Goal: Check status: Check status

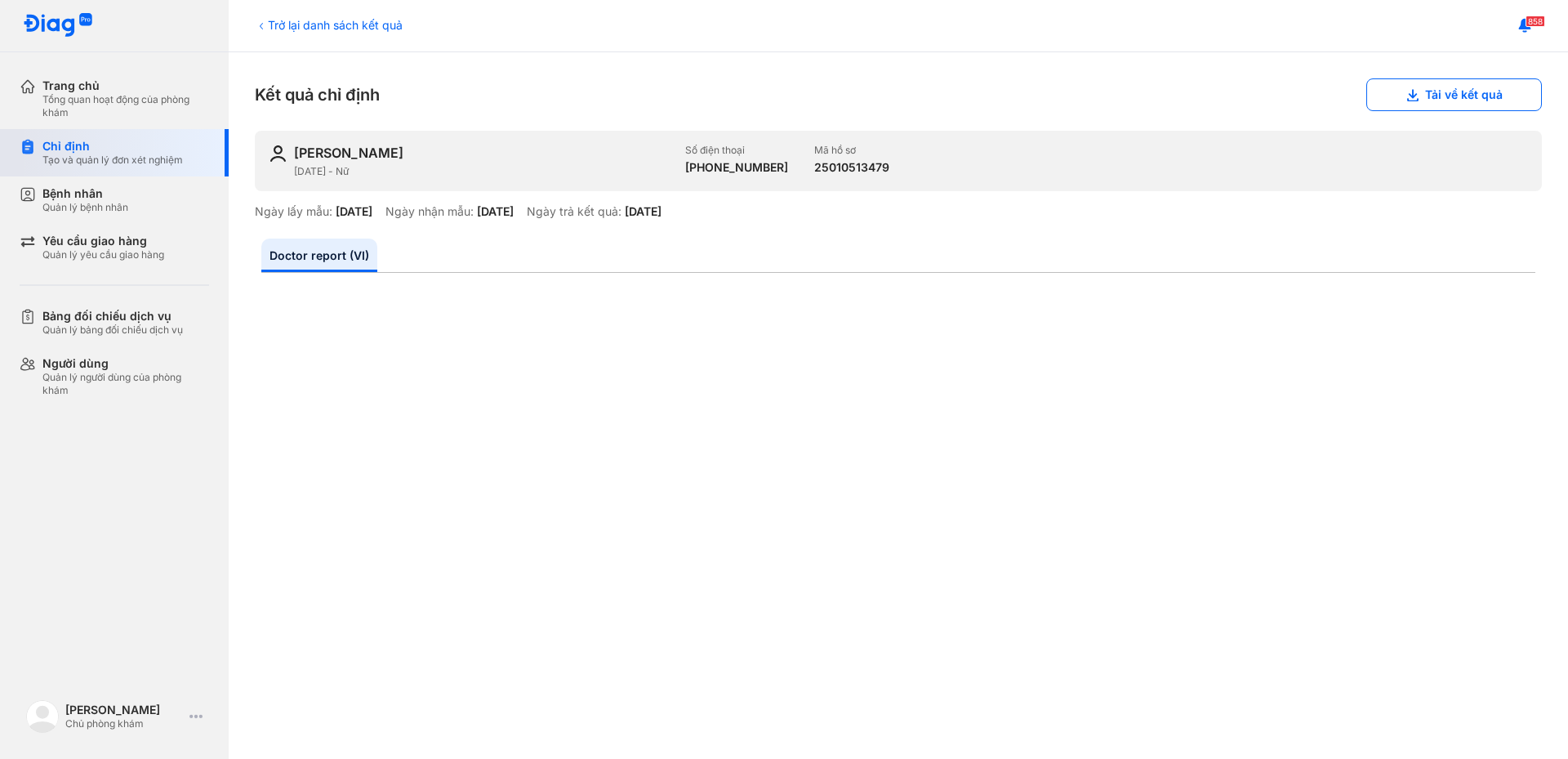
click at [142, 151] on div "Chỉ định" at bounding box center [113, 146] width 141 height 15
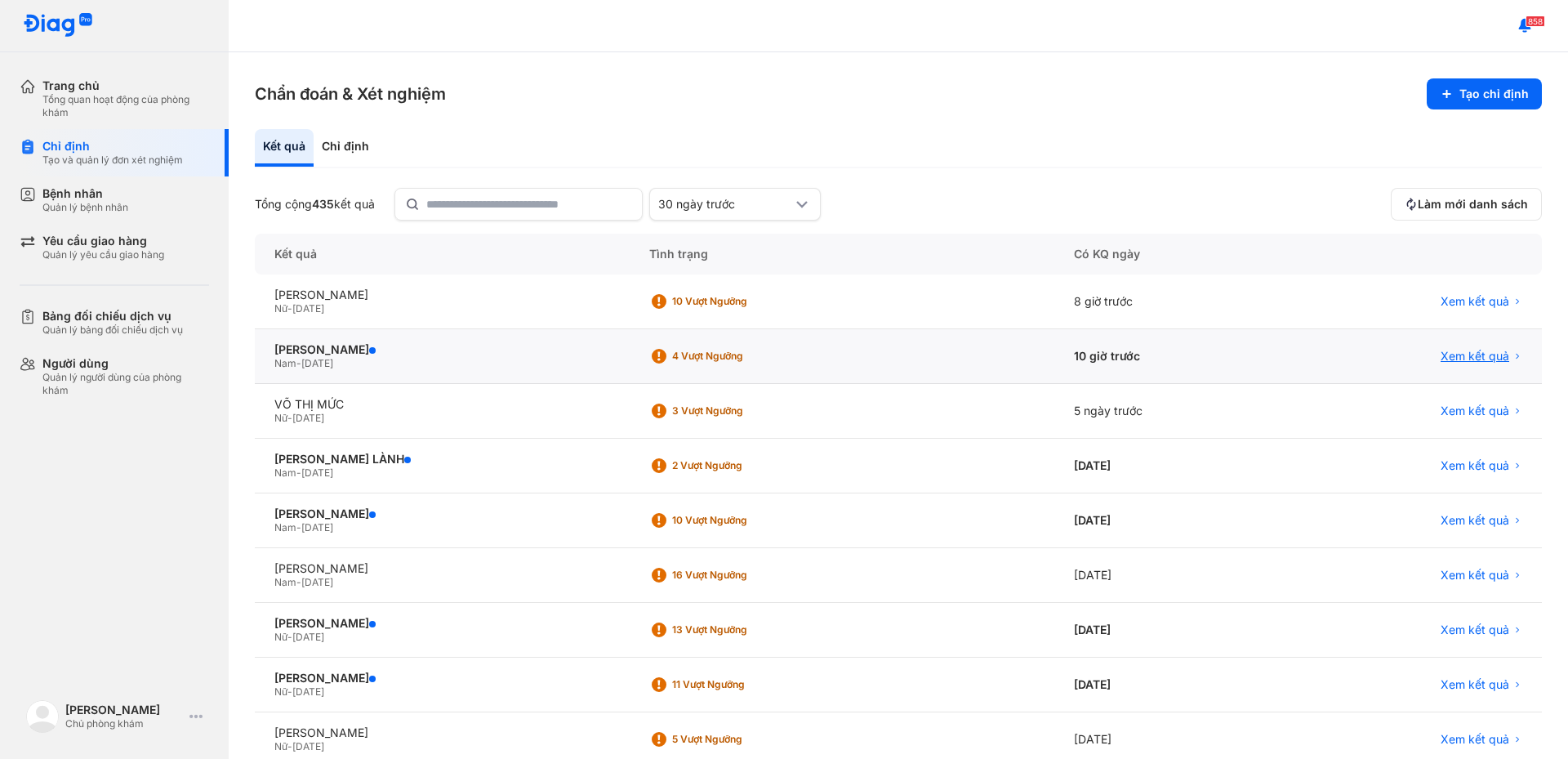
click at [1448, 355] on span "Xem kết quả" at bounding box center [1474, 356] width 69 height 15
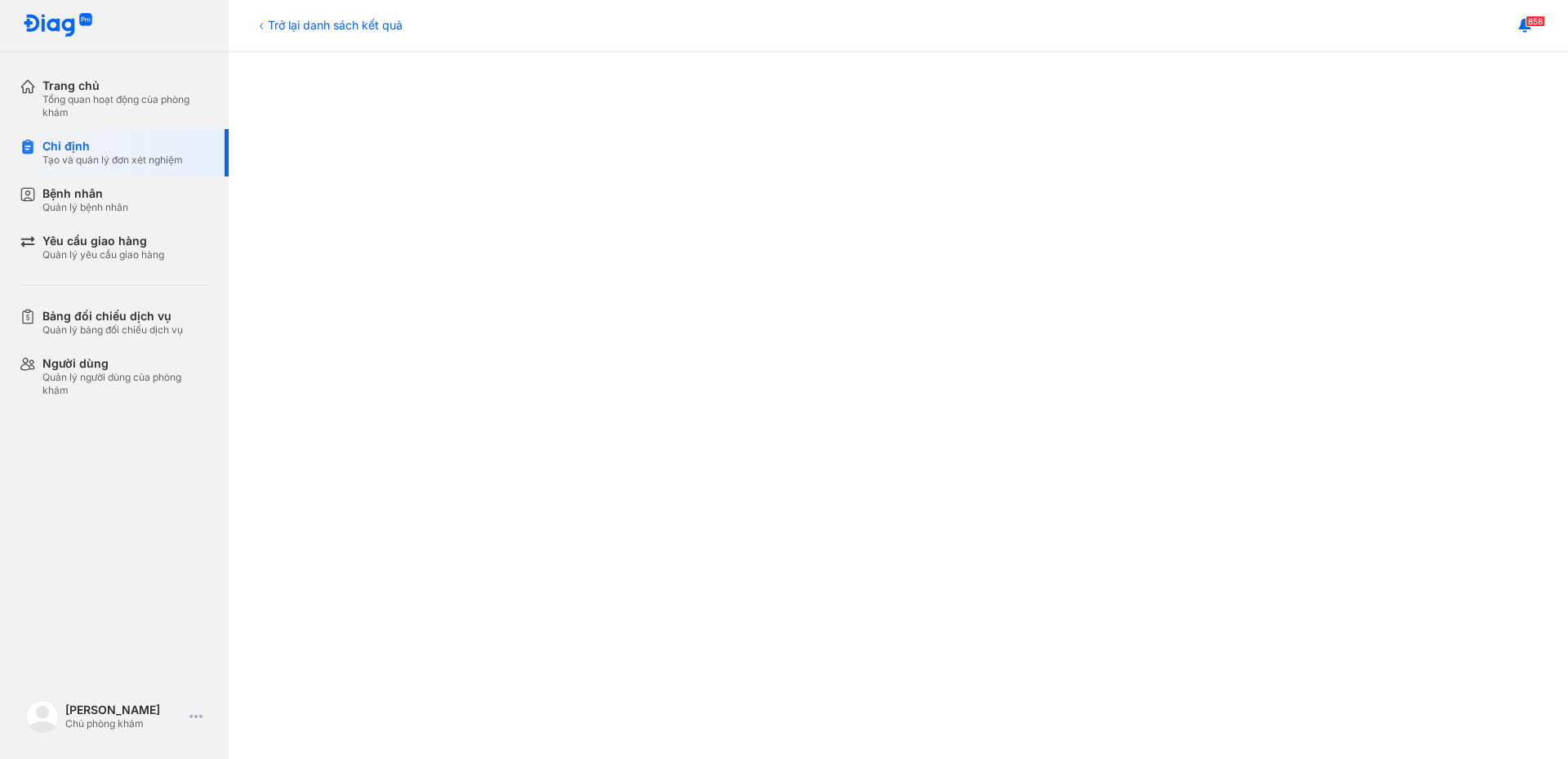
scroll to position [814, 0]
click at [346, 29] on div "Trở lại danh sách kết quả" at bounding box center [328, 24] width 148 height 17
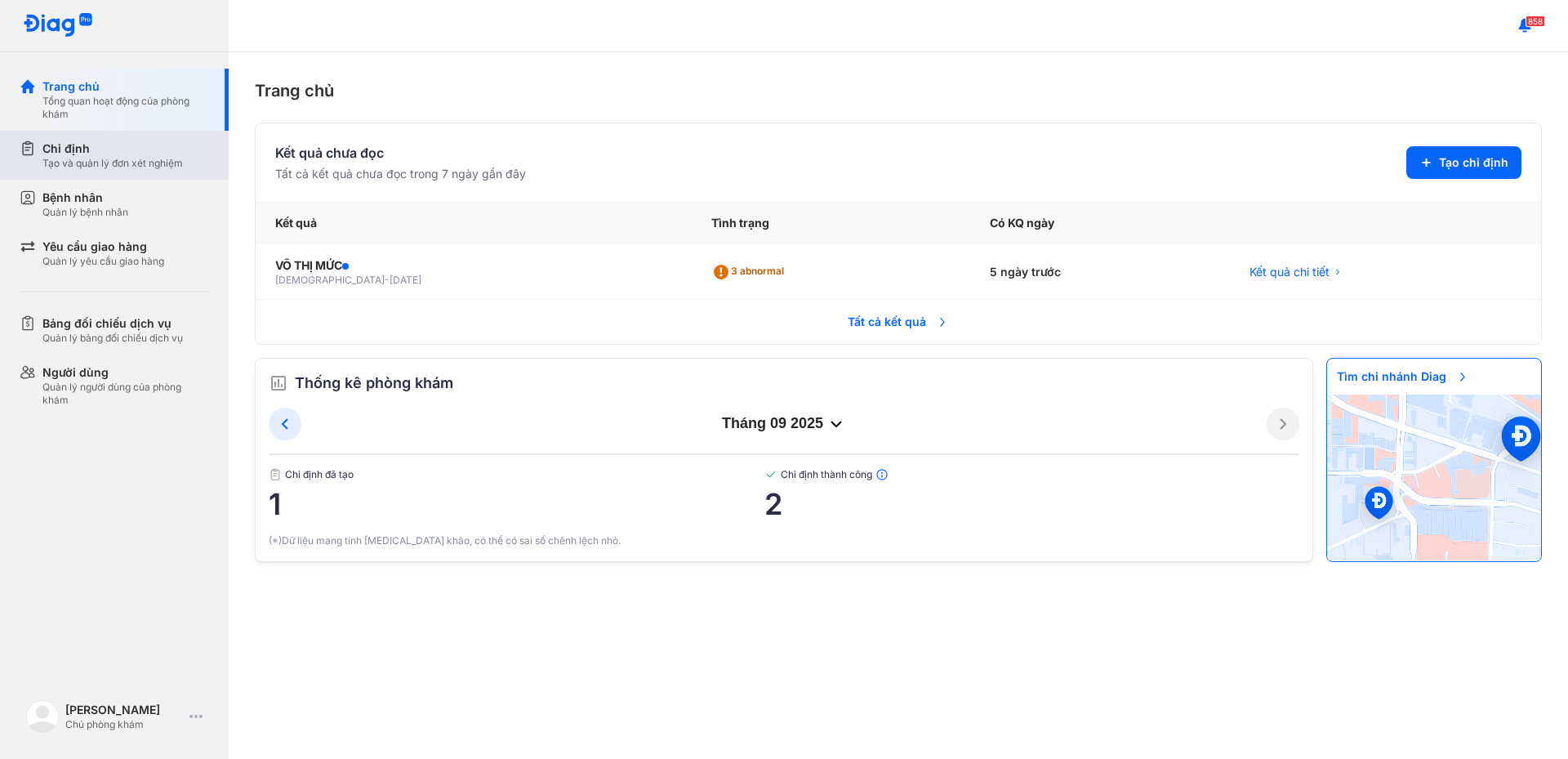
click at [156, 151] on div "Chỉ định" at bounding box center [113, 149] width 141 height 16
